Goal: Task Accomplishment & Management: Manage account settings

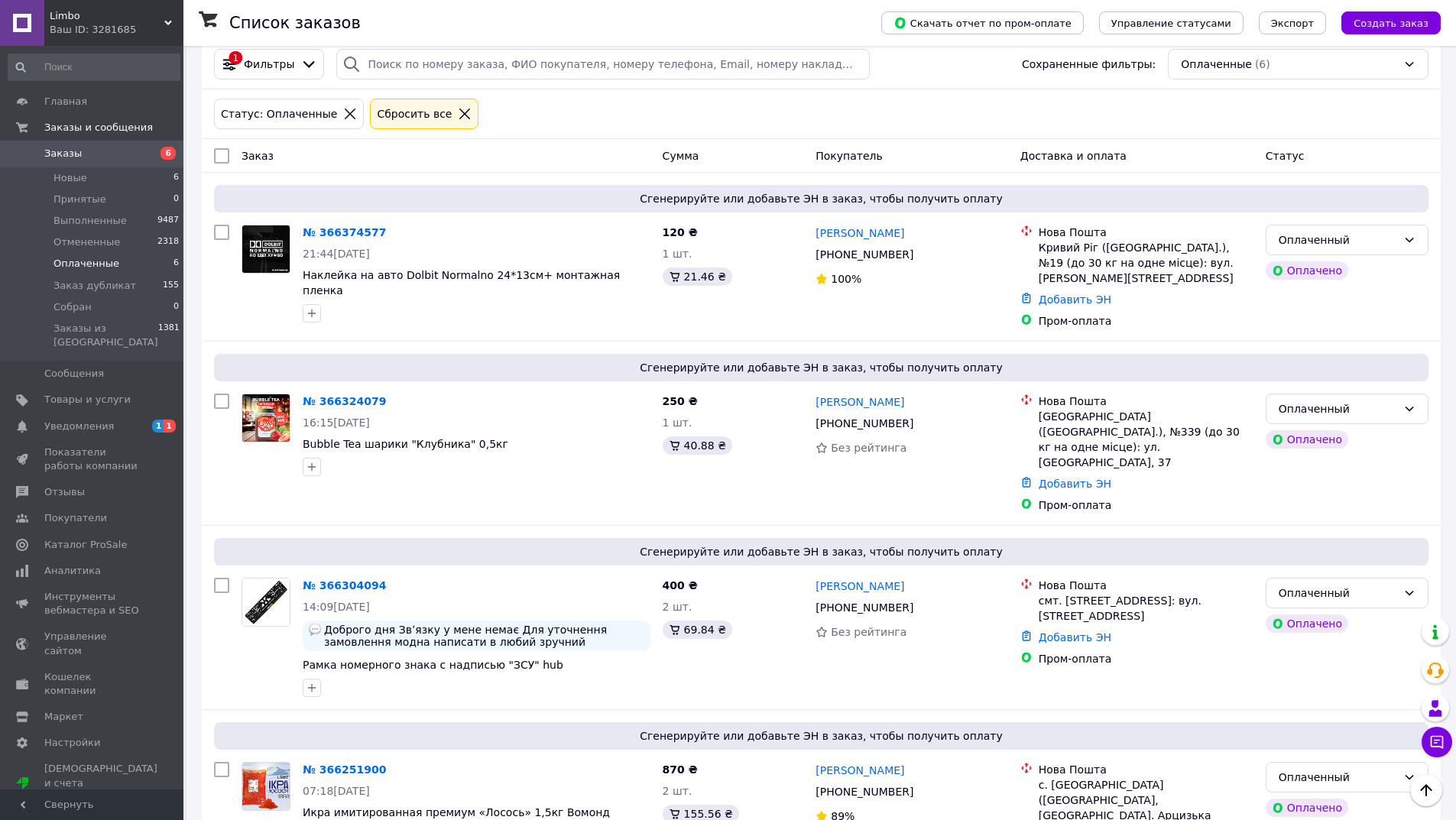
scroll to position [43, 0]
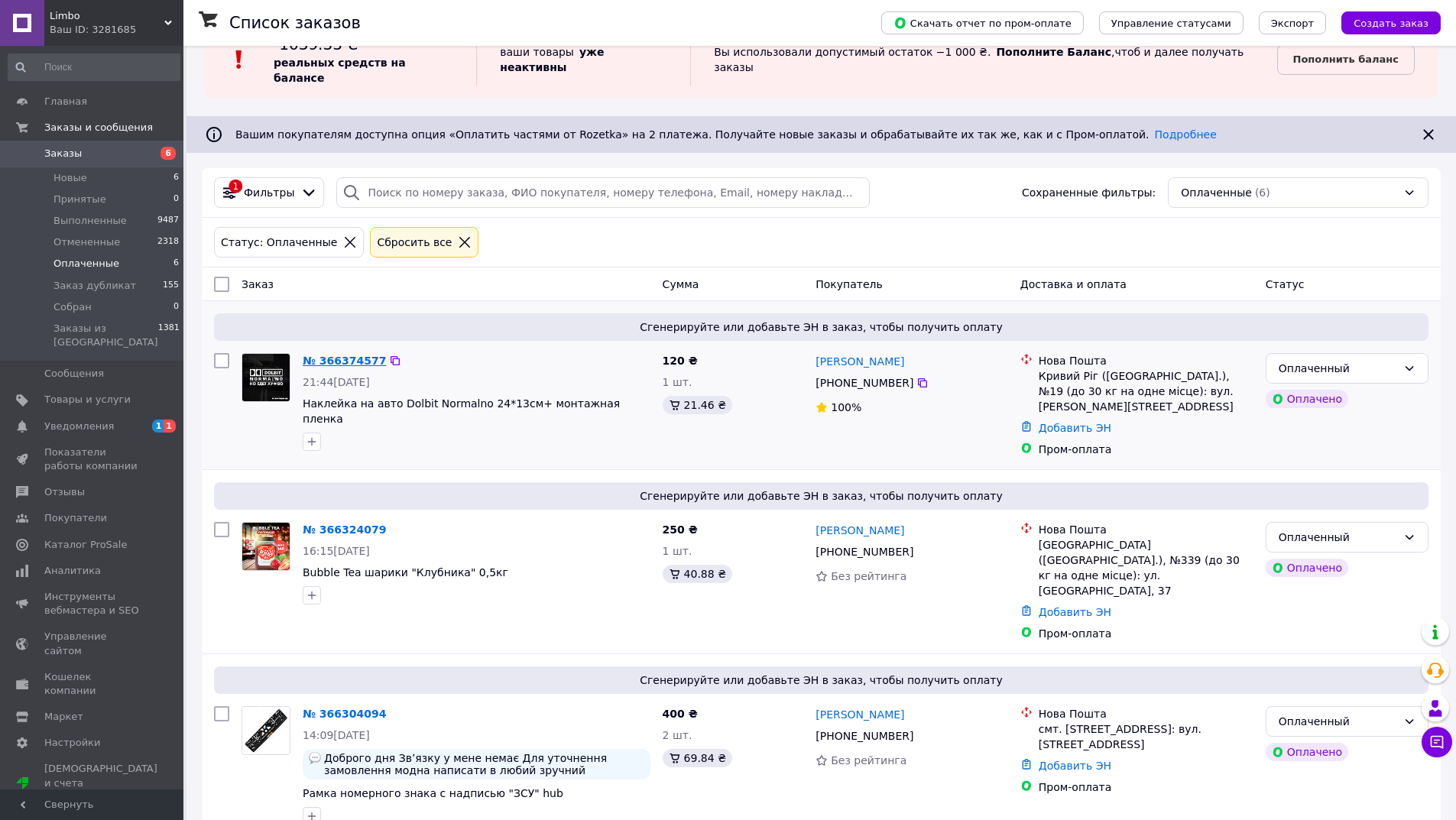
click at [344, 354] on link "№ 366374577" at bounding box center [344, 360] width 83 height 12
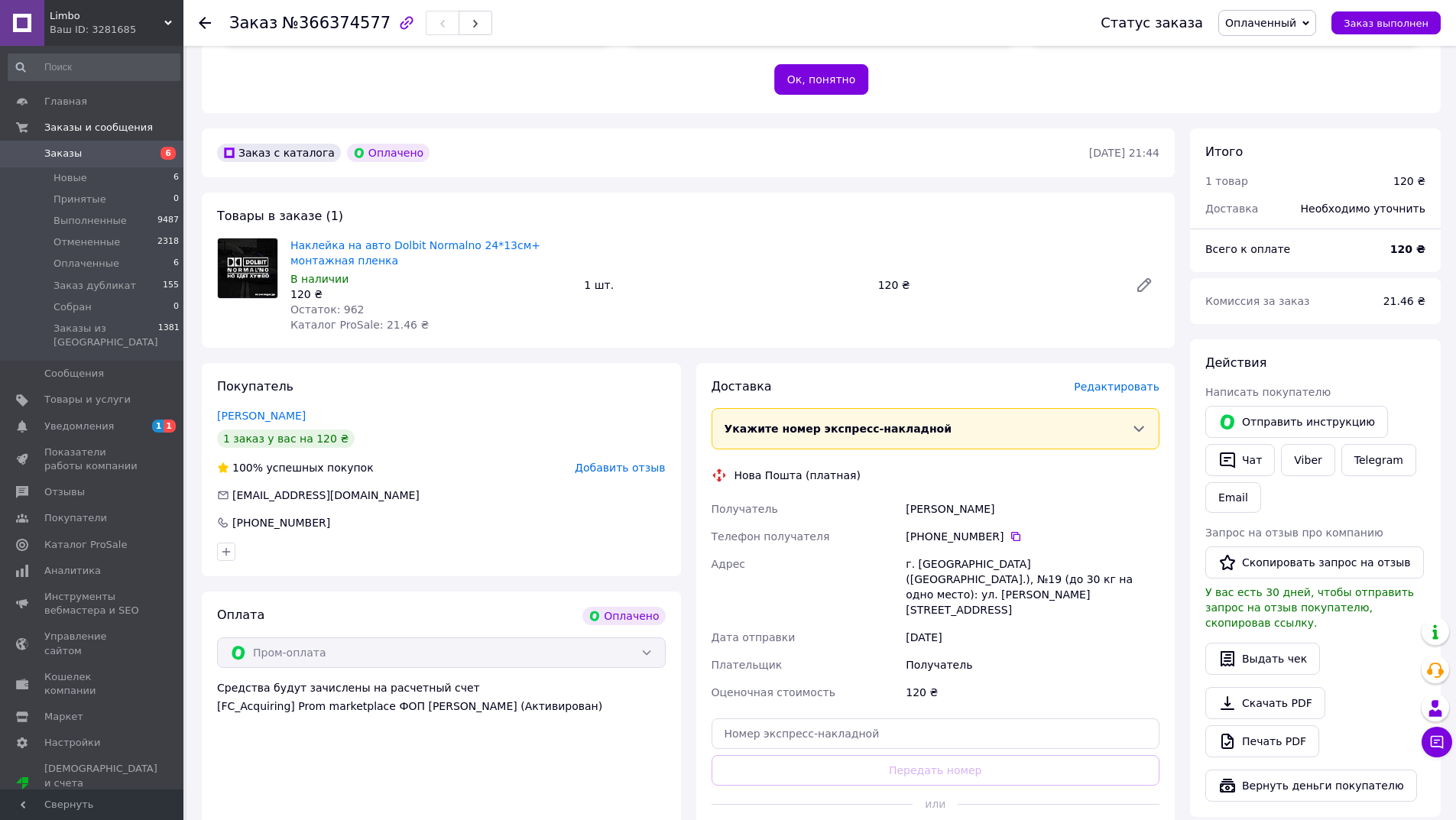
scroll to position [382, 0]
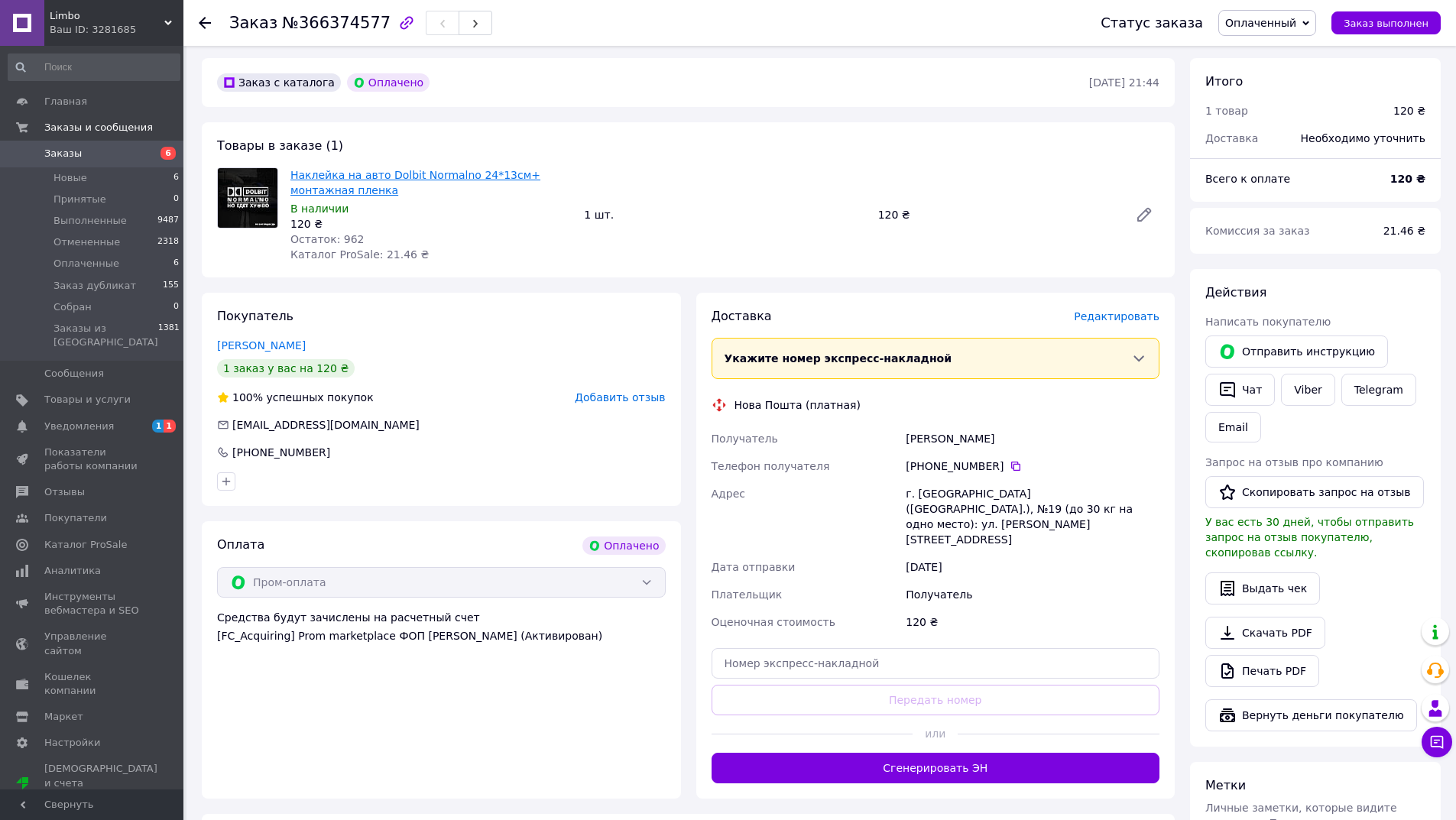
click at [418, 173] on link "Наклейка на авто Dolbit Normalno 24*13см+ монтажная пленка" at bounding box center [416, 183] width 250 height 28
